Goal: Answer question/provide support: Answer question/provide support

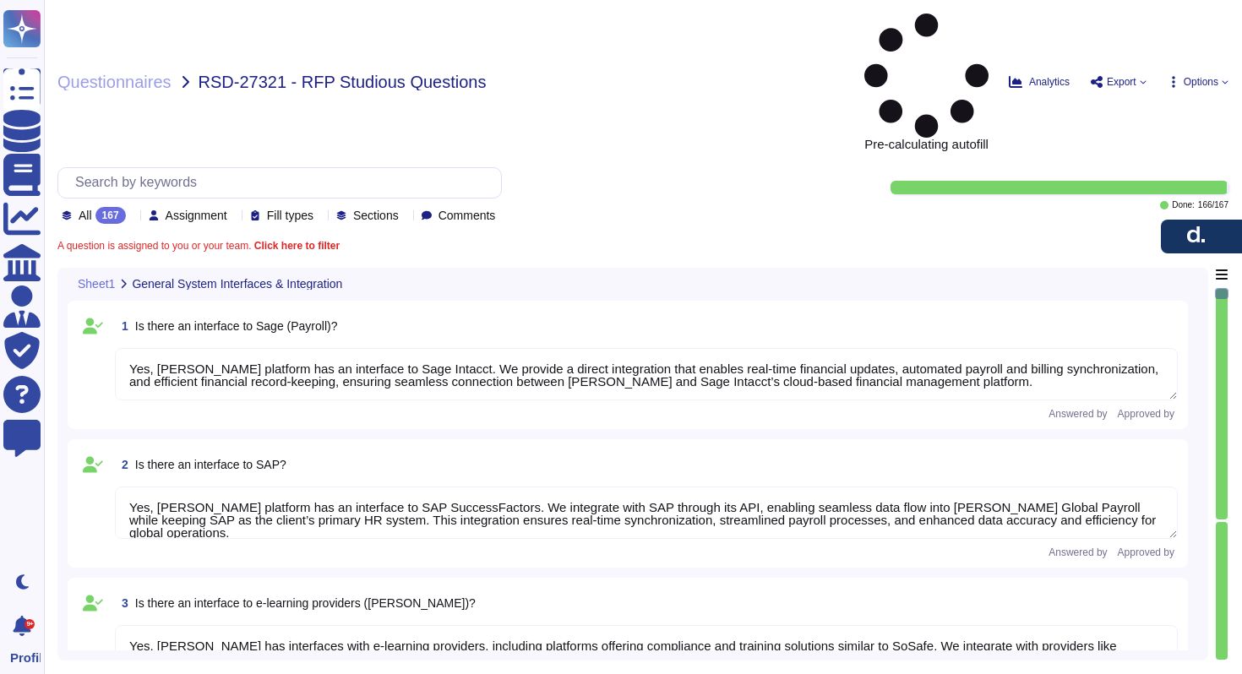
type textarea "Yes, [PERSON_NAME] platform has an interface to Sage Intacct. We provide a dire…"
type textarea "Yes, [PERSON_NAME] platform has an interface to SAP SuccessFactors. We integrat…"
type textarea "Yes, [PERSON_NAME] has interfaces with e-learning providers, including platform…"
type textarea "No, [PERSON_NAME] does not currently have a direct interface to Oracle database…"
type textarea "Yes, [PERSON_NAME] has interfaces with Microsoft Office programs like Word, Out…"
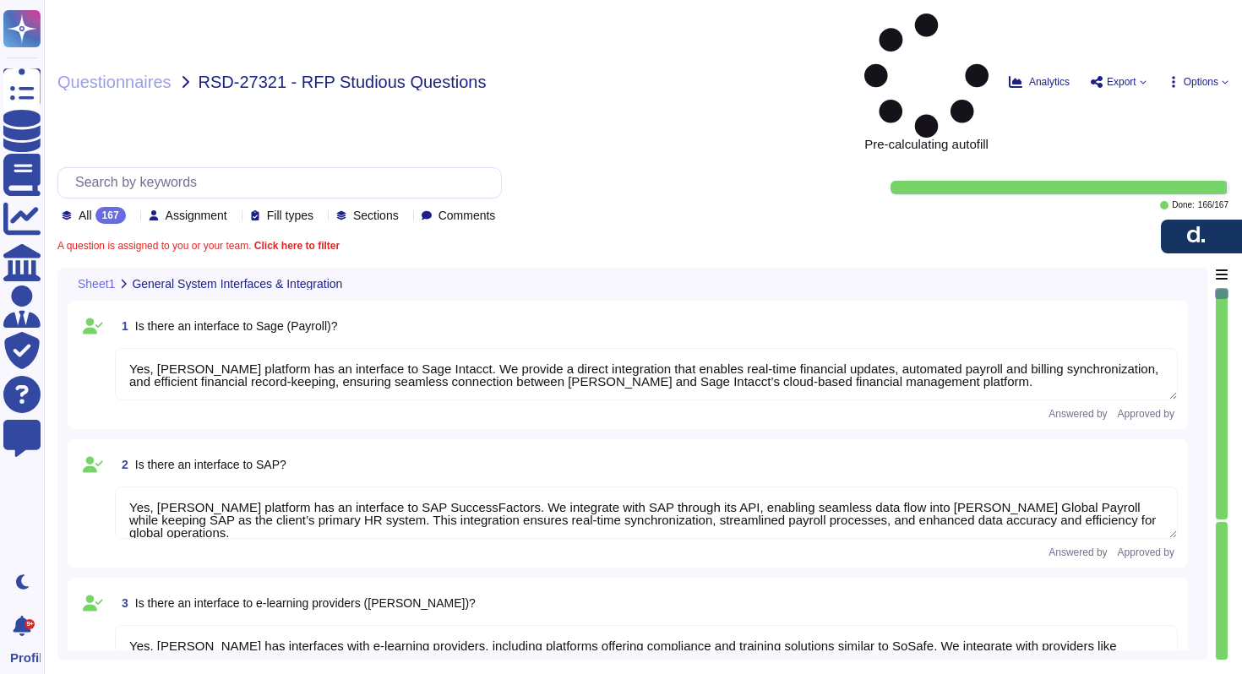
type textarea "Yes, [PERSON_NAME] platform has an interface with DATEV. These integrations may…"
type textarea "[PERSON_NAME] offers a wide range of interfaces and the ability to build custom…"
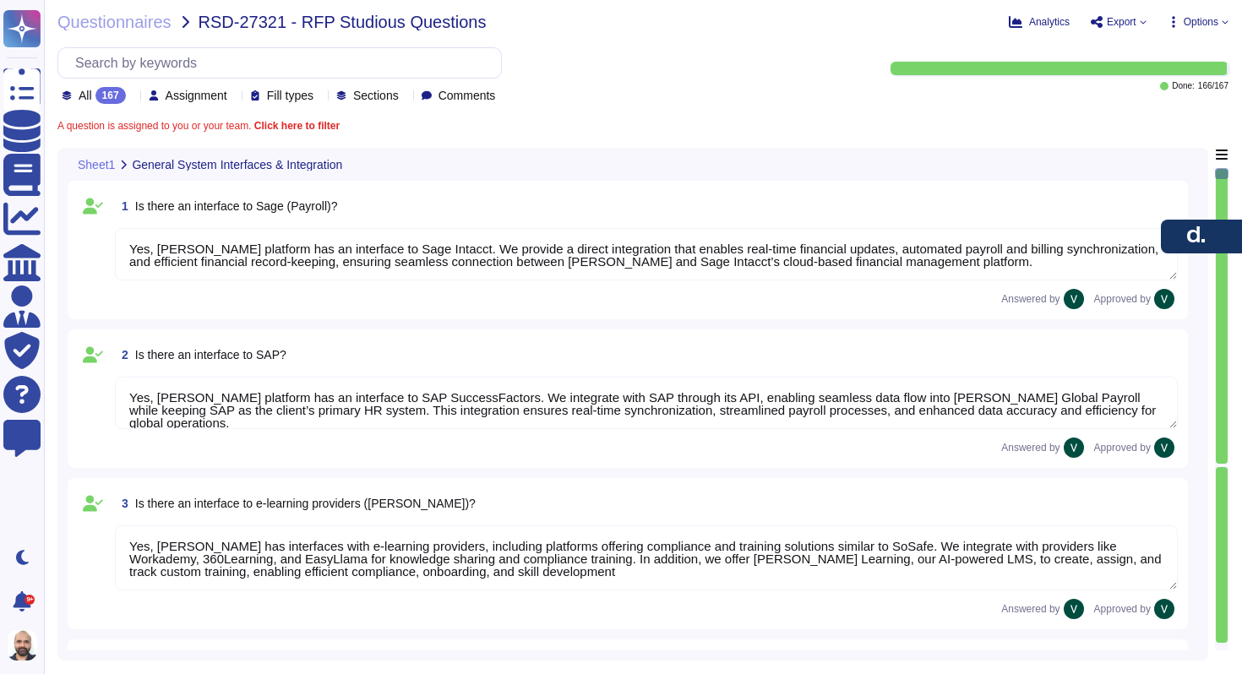
click at [218, 99] on span "Assignment" at bounding box center [197, 96] width 62 height 12
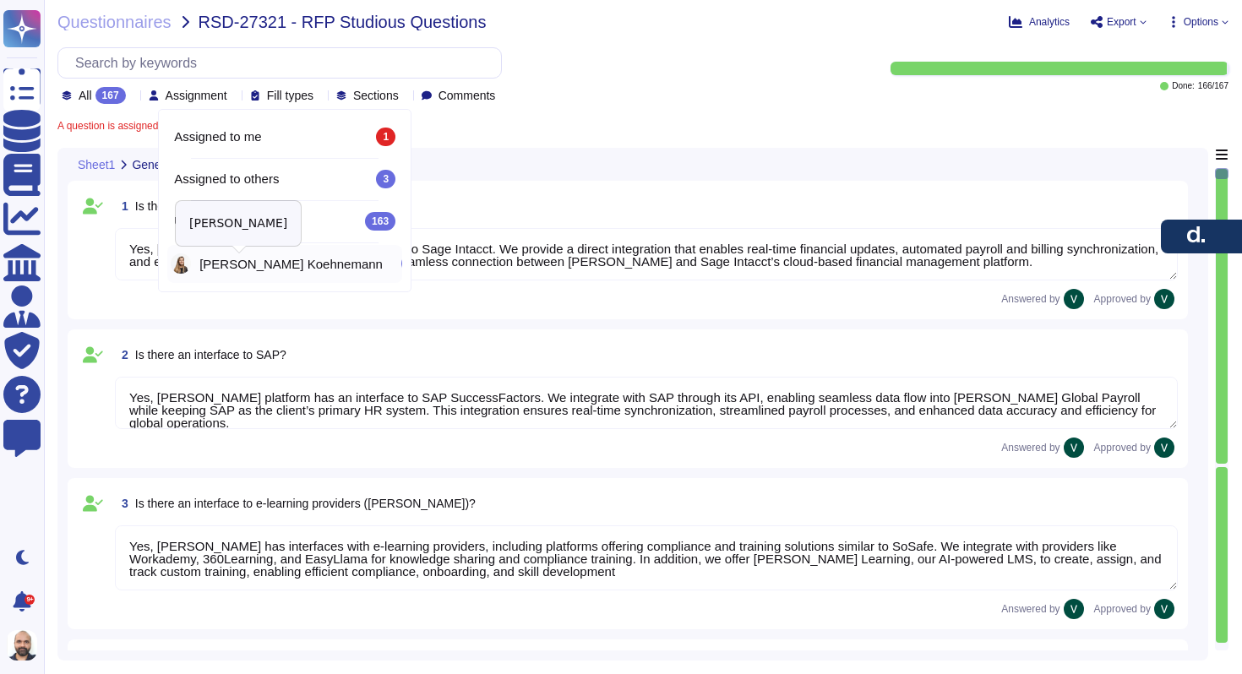
click at [263, 259] on span "[PERSON_NAME]" at bounding box center [290, 264] width 183 height 13
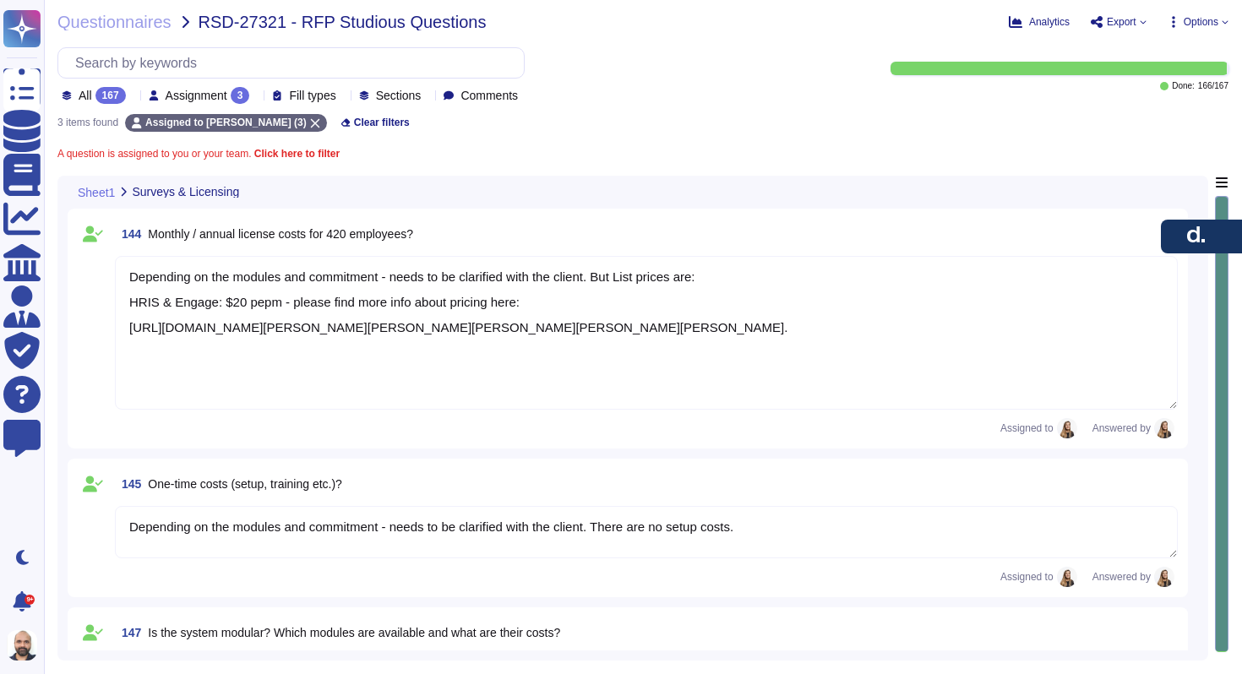
type textarea "Depending on the modules and commitment - needs to be clarified with the client…"
type textarea "Yes, [PERSON_NAME] offers core modules like [PERSON_NAME], Global Payroll, and …"
click at [202, 100] on span "Assignment" at bounding box center [197, 96] width 62 height 12
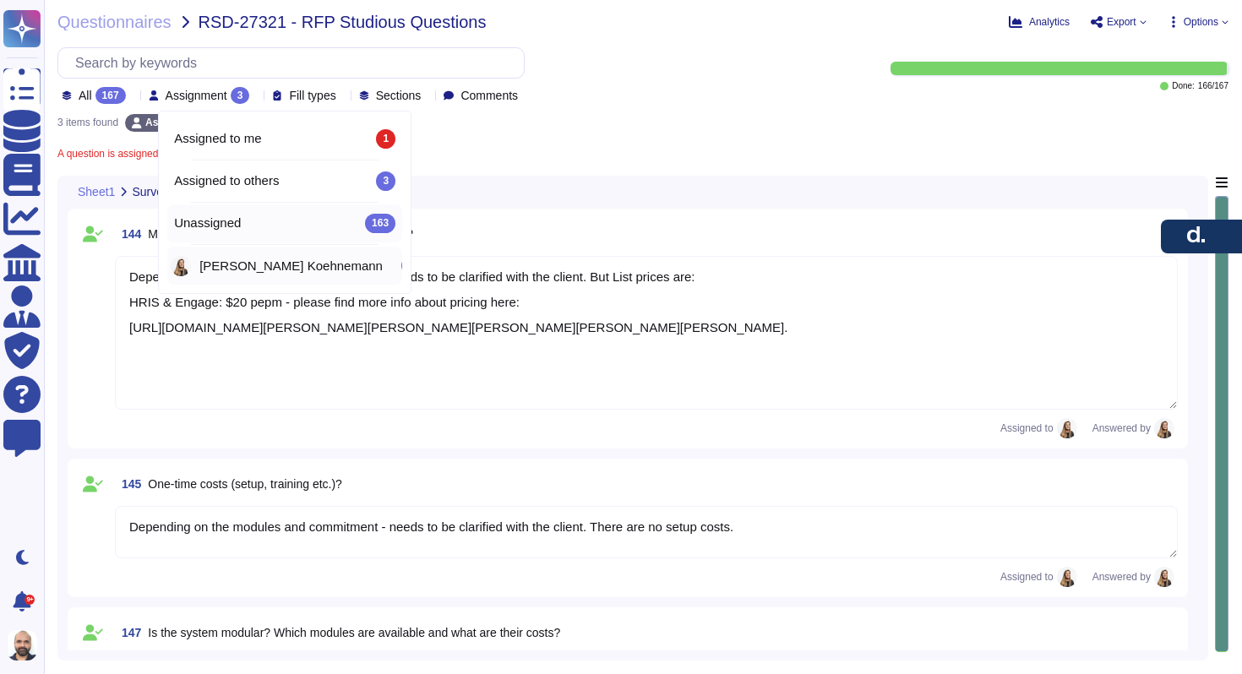
click at [270, 222] on div "Unassigned 163" at bounding box center [284, 223] width 221 height 19
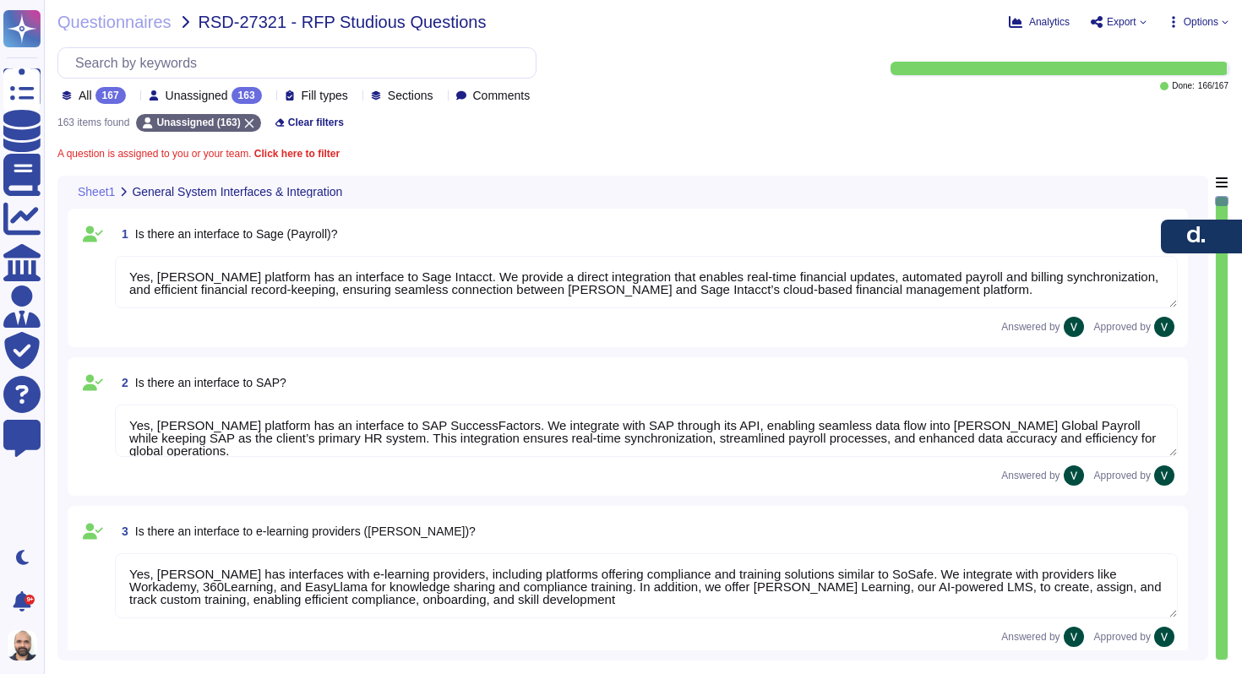
type textarea "No, [PERSON_NAME] does not currently have a direct interface to Oracle database…"
type textarea "Yes, [PERSON_NAME] has interfaces with Microsoft Office programs like Word, Out…"
type textarea "Yes, [PERSON_NAME] platform has an interface with DATEV. These integrations may…"
type textarea "Yes, [PERSON_NAME] platform has an interface to Sage Intacct. We provide a dire…"
type textarea "Yes, [PERSON_NAME] platform has an interface to SAP SuccessFactors. We integrat…"
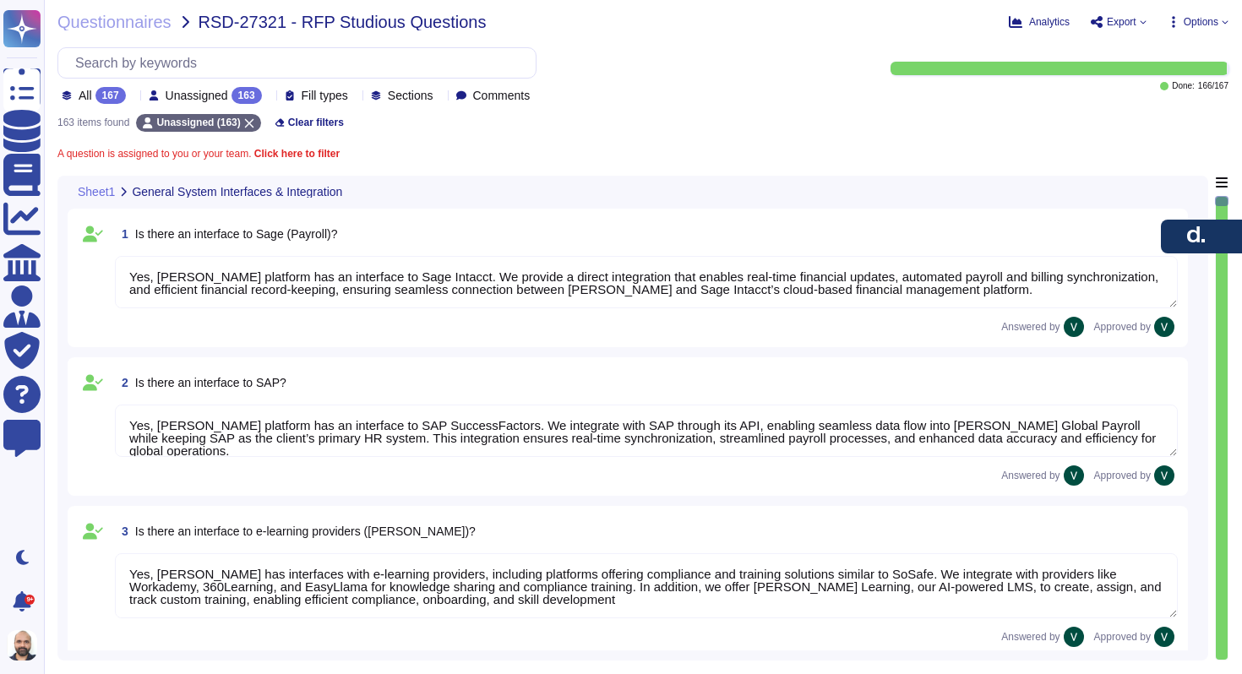
type textarea "Yes, [PERSON_NAME] has interfaces with e-learning providers, including platform…"
click at [191, 95] on span "Unassigned" at bounding box center [197, 96] width 63 height 12
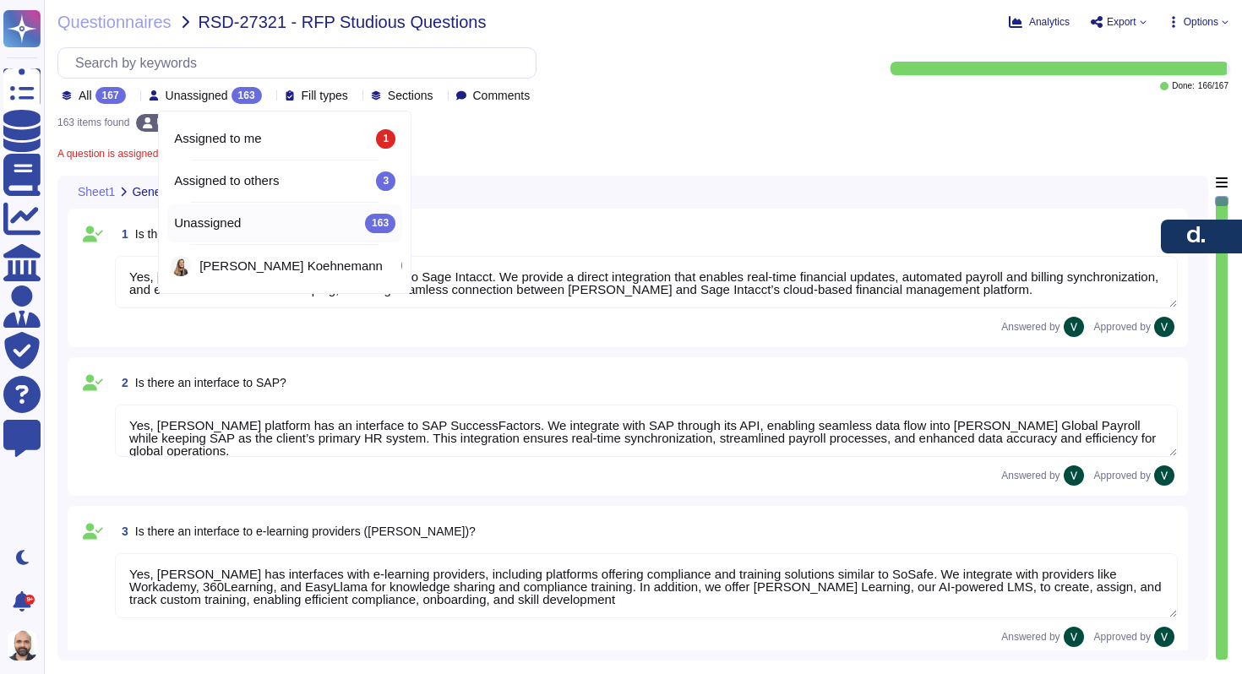
click at [434, 119] on div "163 items found Unassigned (163) Clear filters" at bounding box center [642, 118] width 1171 height 28
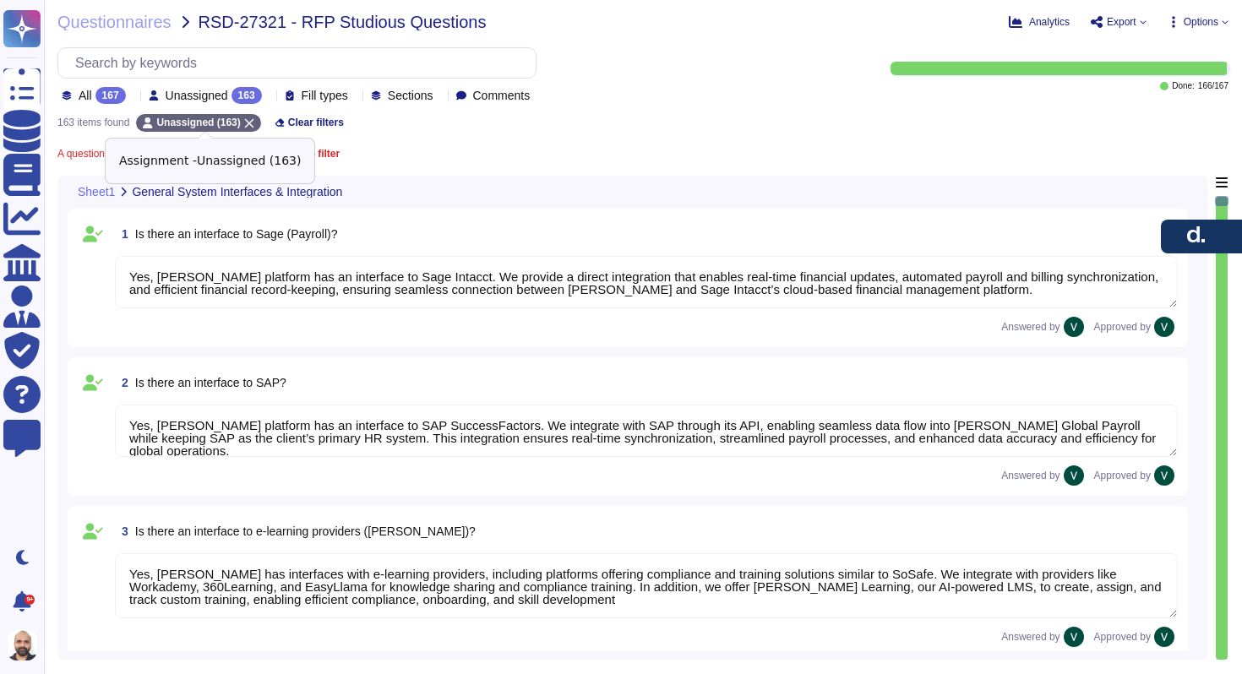
click at [254, 120] on icon at bounding box center [249, 123] width 9 height 9
